Goal: Answer question/provide support: Share knowledge or assist other users

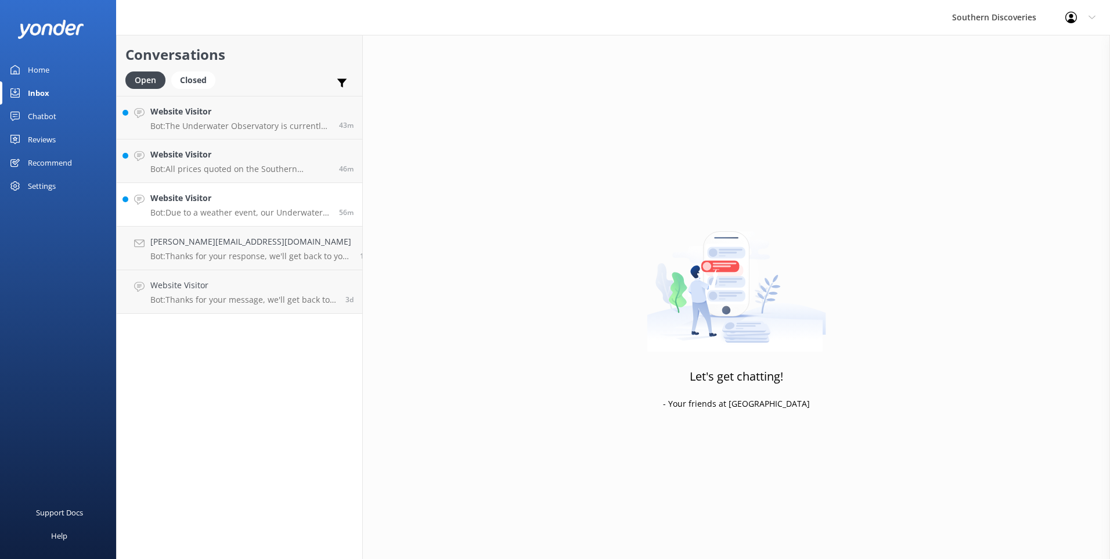
click at [261, 191] on link "Website Visitor Bot: Due to a weather event, our Underwater Observatory has sus…" at bounding box center [240, 205] width 246 height 44
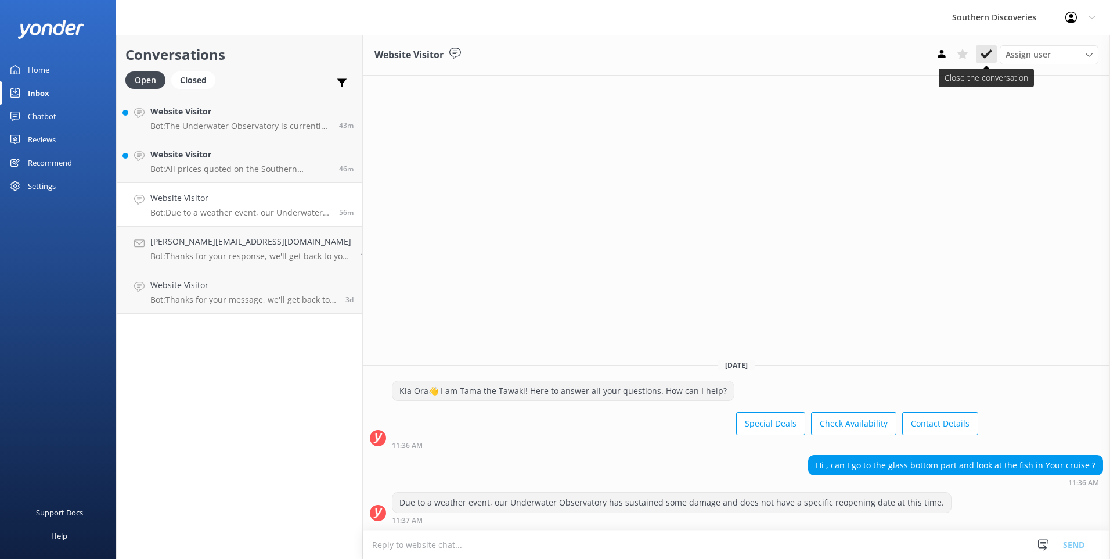
click at [986, 56] on use at bounding box center [987, 53] width 12 height 9
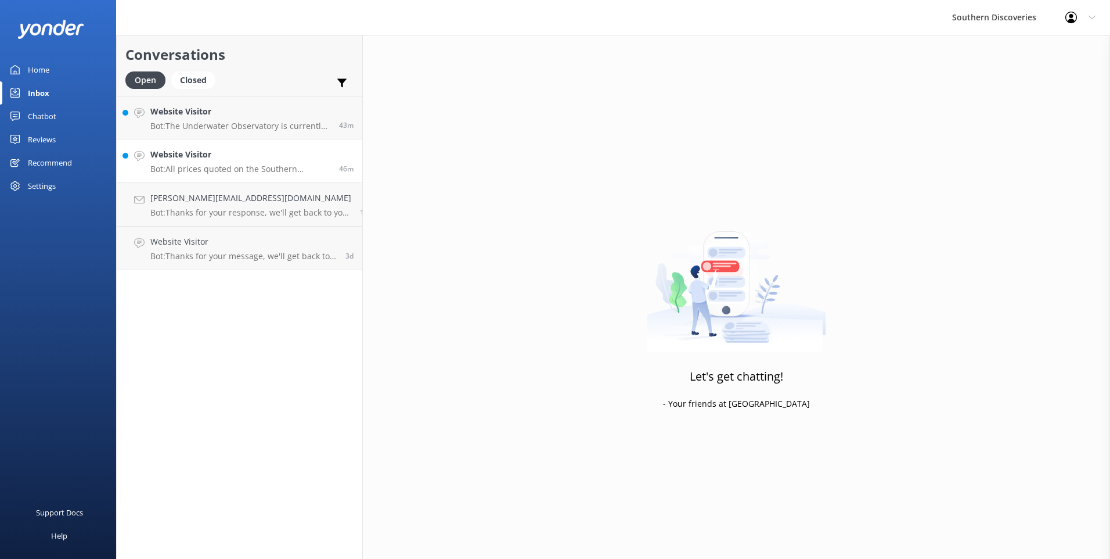
drag, startPoint x: 288, startPoint y: 171, endPoint x: 306, endPoint y: 167, distance: 18.6
click at [288, 171] on p "Bot: All prices quoted on the Southern Discoveries website are in New Zealand D…" at bounding box center [240, 169] width 180 height 10
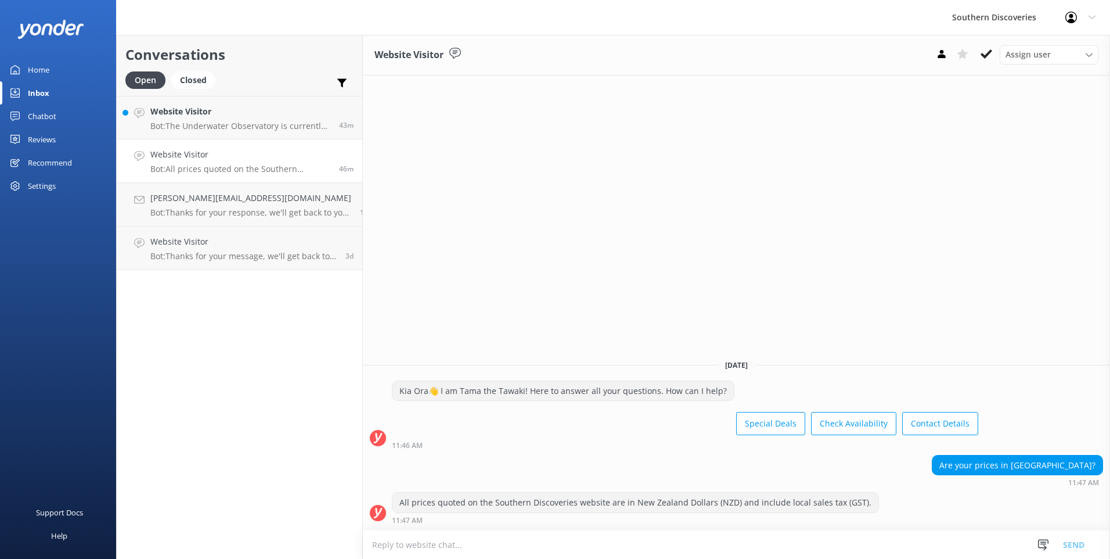
click at [978, 50] on button at bounding box center [986, 53] width 21 height 17
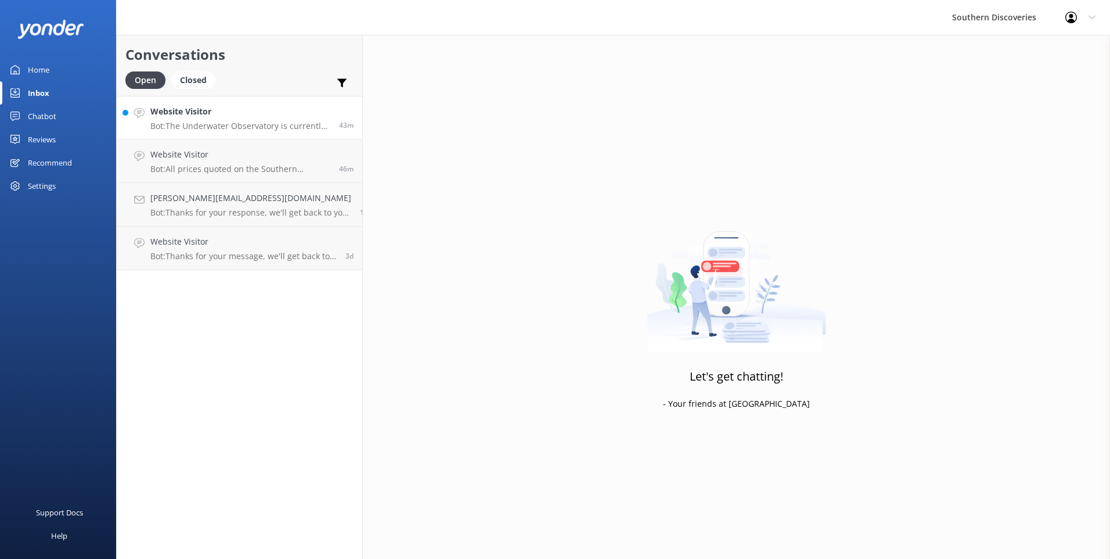
click at [258, 125] on p "Bot: [GEOGRAPHIC_DATA] is currently not operational due to weather conditions a…" at bounding box center [240, 126] width 180 height 10
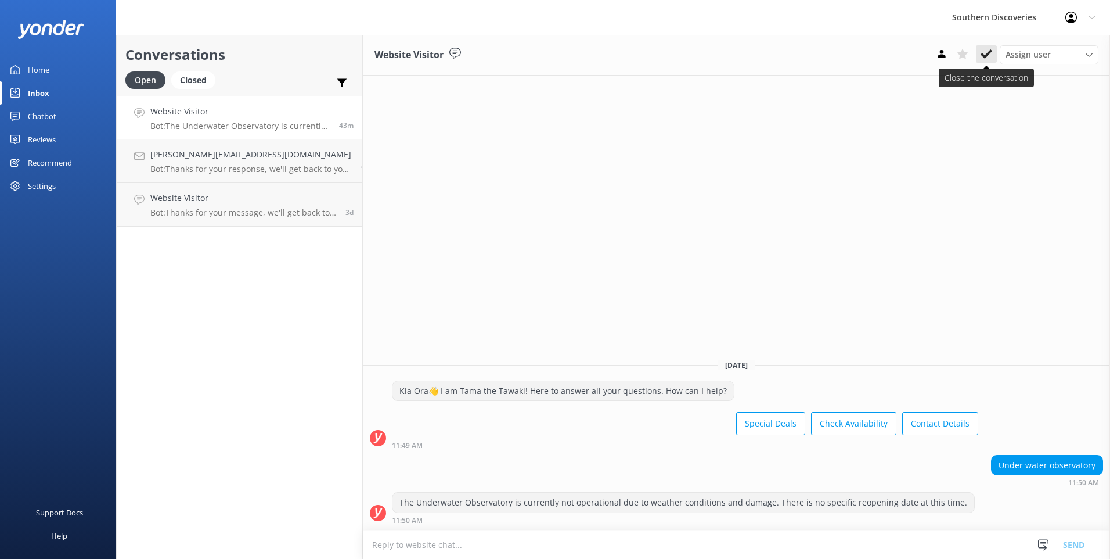
click at [986, 46] on button at bounding box center [986, 53] width 21 height 17
